Goal: Navigation & Orientation: Find specific page/section

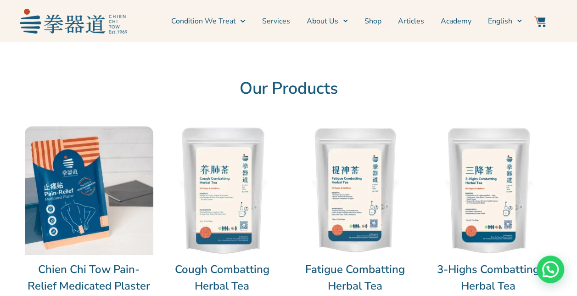
click at [213, 210] on img at bounding box center [222, 190] width 128 height 128
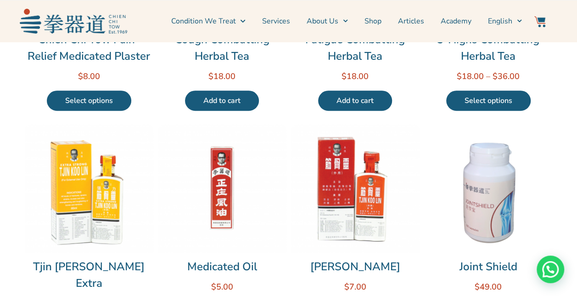
click at [244, 52] on h2 "Cough Combatting Herbal Tea" at bounding box center [222, 47] width 128 height 33
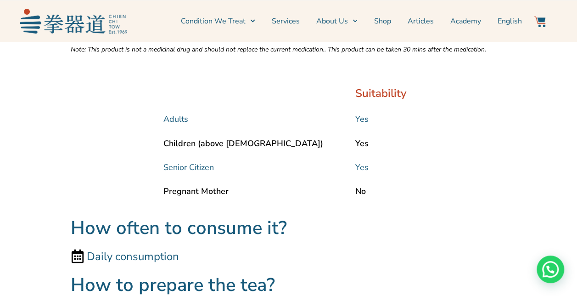
scroll to position [734, 0]
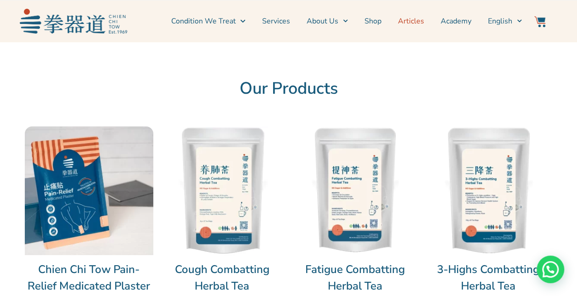
click at [410, 25] on link "Articles" at bounding box center [411, 21] width 26 height 23
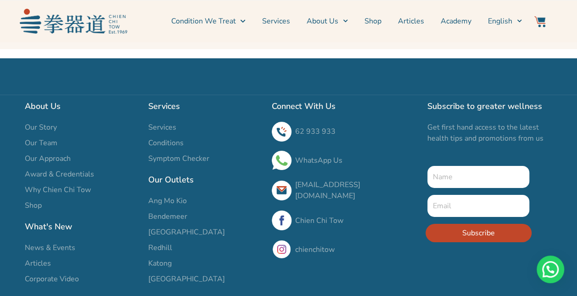
scroll to position [1423, 0]
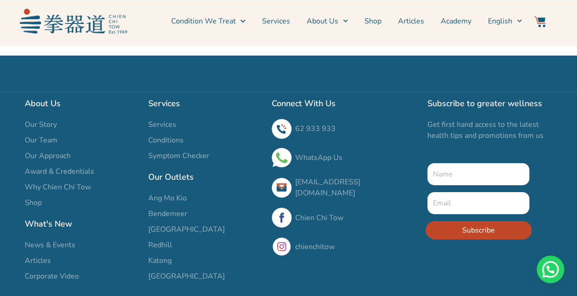
click at [160, 239] on span "Redhill" at bounding box center [160, 244] width 24 height 11
click at [182, 270] on span "[GEOGRAPHIC_DATA]" at bounding box center [186, 275] width 77 height 11
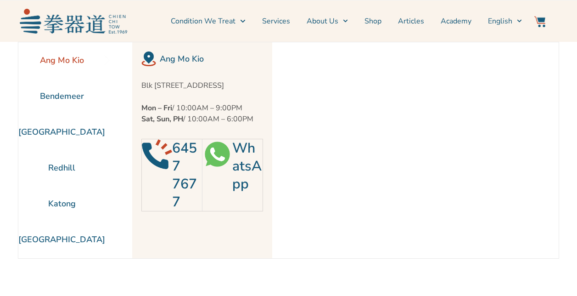
scroll to position [41, 0]
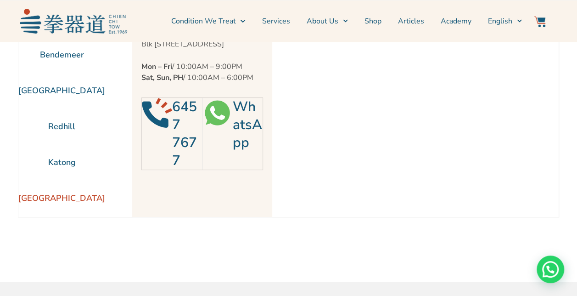
click at [60, 196] on li "[GEOGRAPHIC_DATA]" at bounding box center [61, 198] width 87 height 36
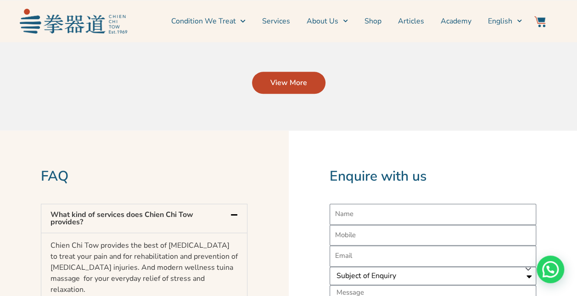
scroll to position [730, 0]
